Goal: Complete application form

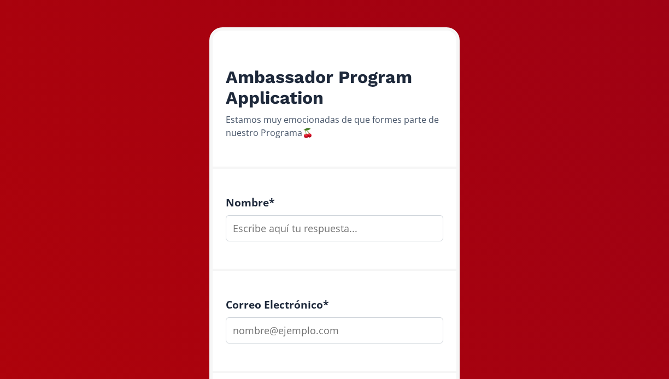
scroll to position [157, 0]
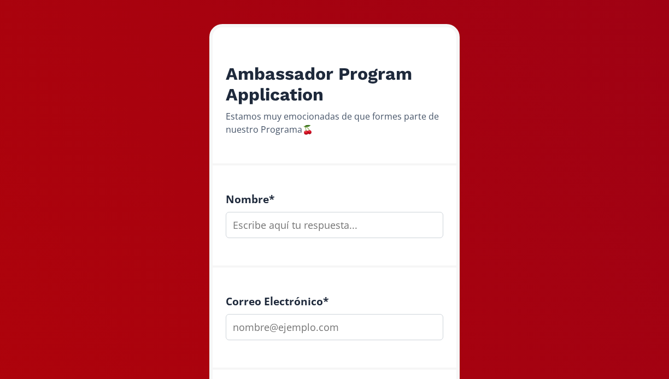
click at [265, 222] on input "text" at bounding box center [334, 225] width 217 height 26
type input "[PERSON_NAME]"
click at [261, 328] on input "email" at bounding box center [334, 327] width 217 height 26
type input "[EMAIL_ADDRESS][DOMAIN_NAME]"
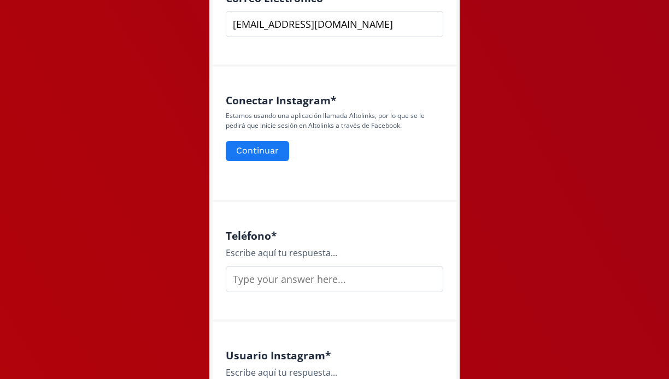
scroll to position [460, 0]
click at [264, 153] on button "Continuar" at bounding box center [257, 151] width 67 height 23
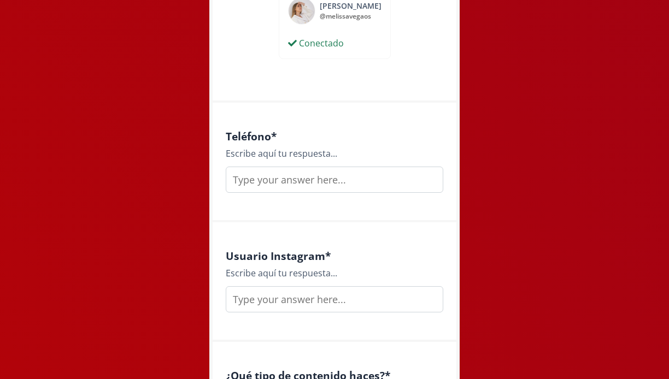
scroll to position [599, 0]
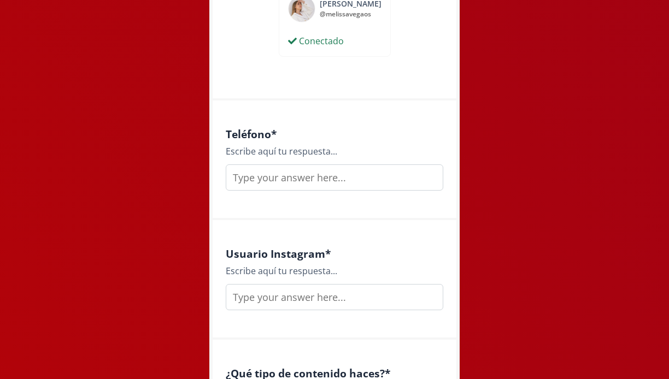
click at [304, 179] on input "text" at bounding box center [334, 177] width 217 height 26
type input "4424314217"
click at [268, 305] on input "text" at bounding box center [334, 297] width 217 height 26
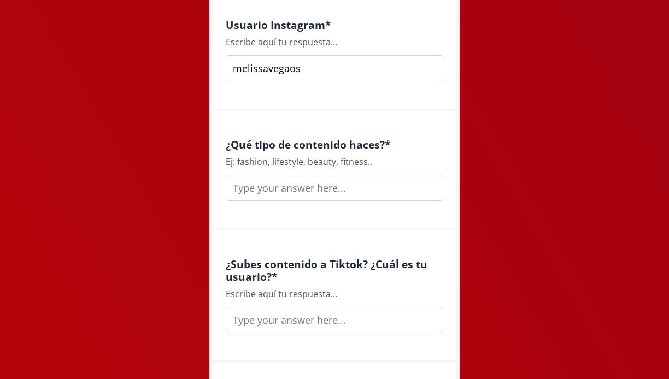
scroll to position [843, 0]
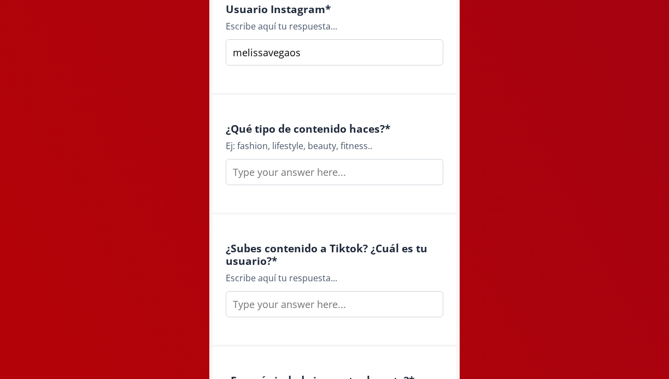
type input "melissavegaos"
click at [274, 171] on input "text" at bounding box center [334, 172] width 217 height 26
click at [291, 307] on input "text" at bounding box center [334, 304] width 217 height 26
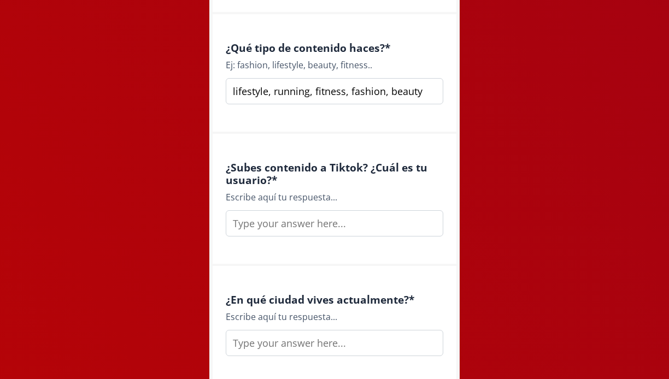
scroll to position [929, 0]
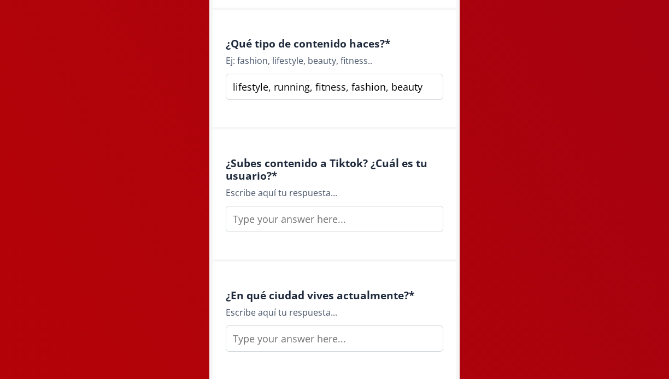
click at [420, 88] on input "lifestyle, running, fitness, fashion, beauty" at bounding box center [334, 87] width 217 height 26
type input "lifestyle, running, fitness, fashion."
click at [358, 217] on input "text" at bounding box center [334, 219] width 217 height 26
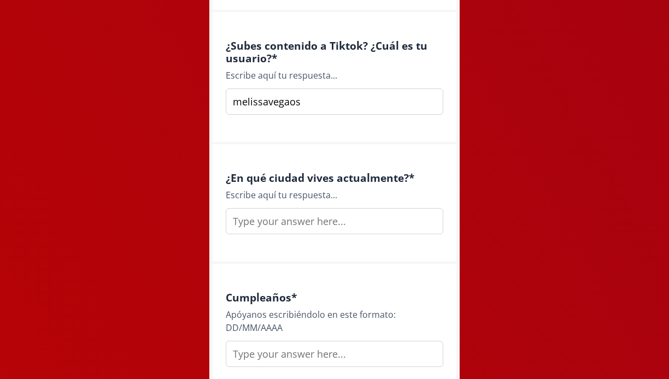
scroll to position [1053, 0]
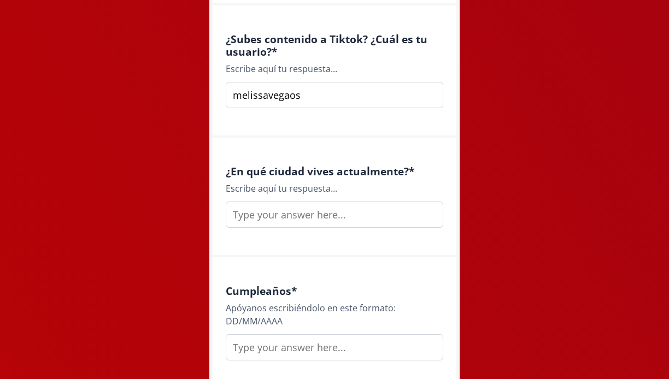
type input "melissavegaos"
click at [290, 205] on input "text" at bounding box center [334, 215] width 217 height 26
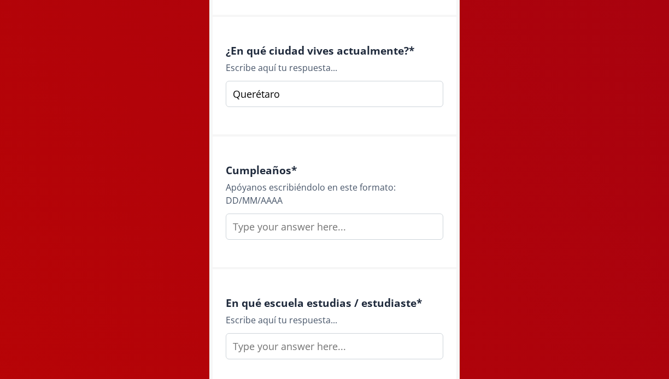
scroll to position [1180, 0]
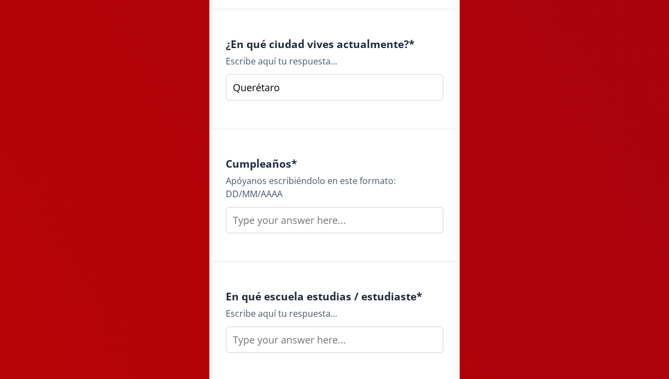
type input "Querétaro"
click at [264, 221] on input "text" at bounding box center [334, 220] width 217 height 26
click at [244, 218] on input "12/06/2000" at bounding box center [334, 220] width 217 height 26
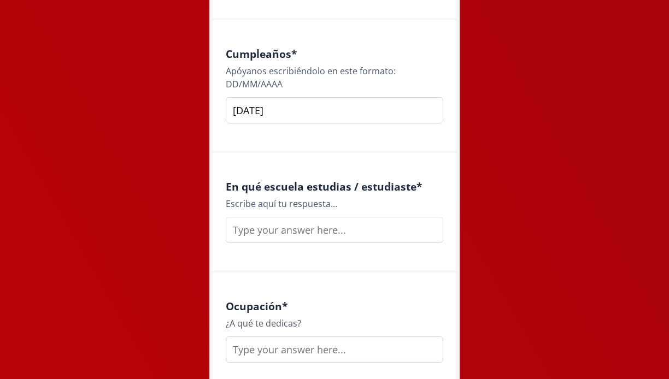
scroll to position [1304, 0]
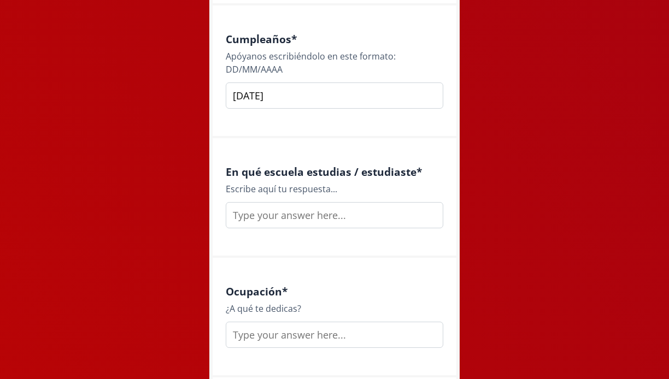
type input "13/06/2000"
click at [275, 219] on input "text" at bounding box center [334, 215] width 217 height 26
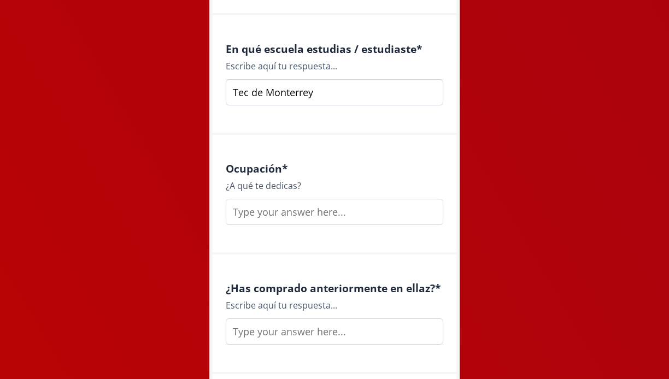
scroll to position [1430, 0]
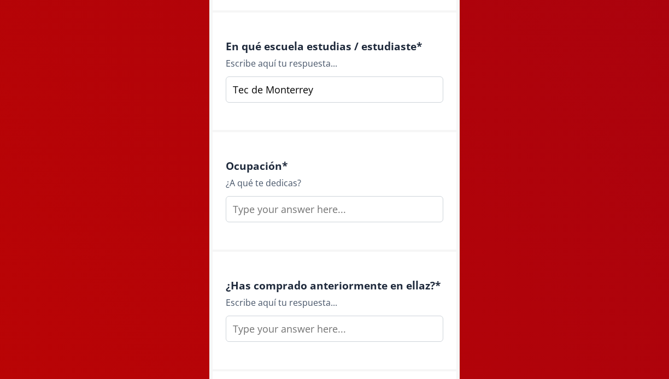
type input "Tec de Monterrey"
click at [261, 215] on input "text" at bounding box center [334, 209] width 217 height 26
type input "Arquitecta freelancer y propia agencia de marketing"
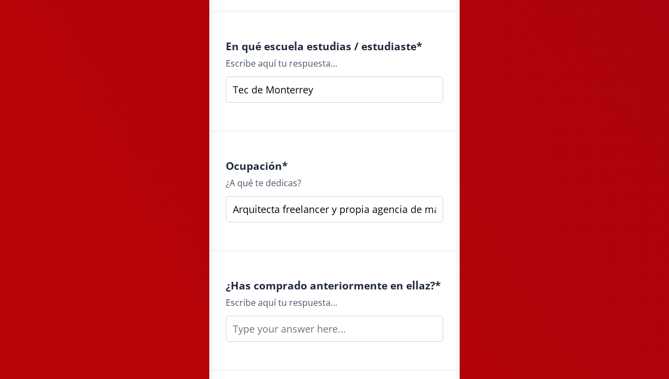
click at [300, 239] on div "Ocupación * ¿A qué te dedicas? Arquitecta freelancer y propia agencia de market…" at bounding box center [334, 192] width 244 height 120
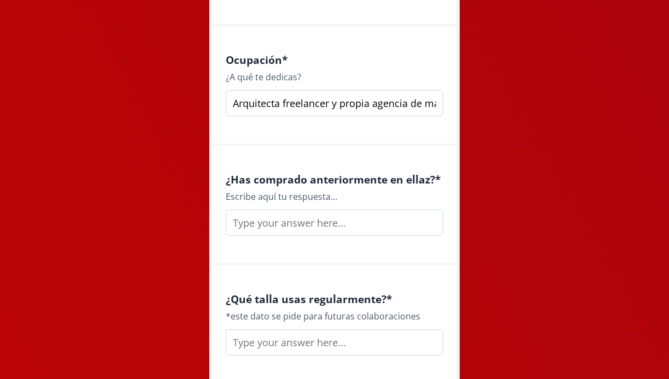
scroll to position [1537, 0]
click at [325, 220] on input "text" at bounding box center [334, 222] width 217 height 26
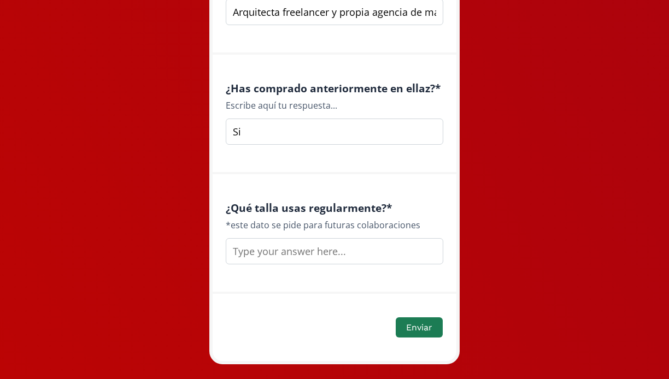
scroll to position [1632, 0]
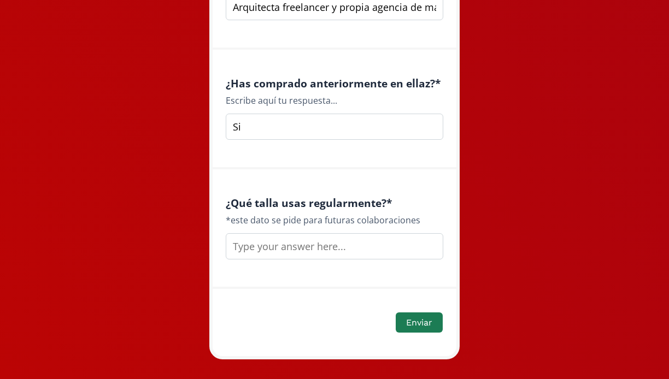
type input "Si"
click at [322, 252] on input "text" at bounding box center [334, 246] width 217 height 26
type input "S"
click at [418, 324] on button "Enviar" at bounding box center [419, 322] width 50 height 23
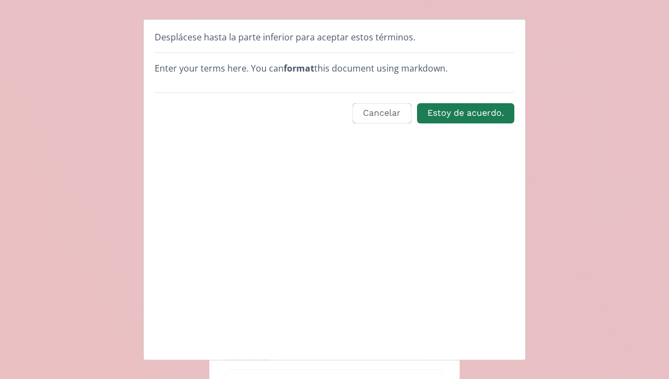
scroll to position [0, 0]
click at [473, 115] on button "Estoy de acuerdo." at bounding box center [465, 113] width 101 height 23
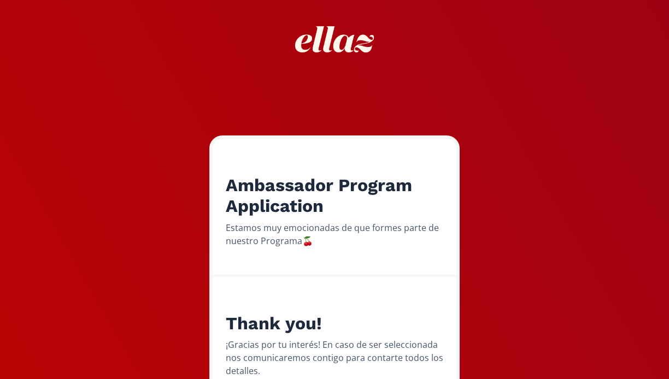
scroll to position [131, 0]
